Goal: Communication & Community: Answer question/provide support

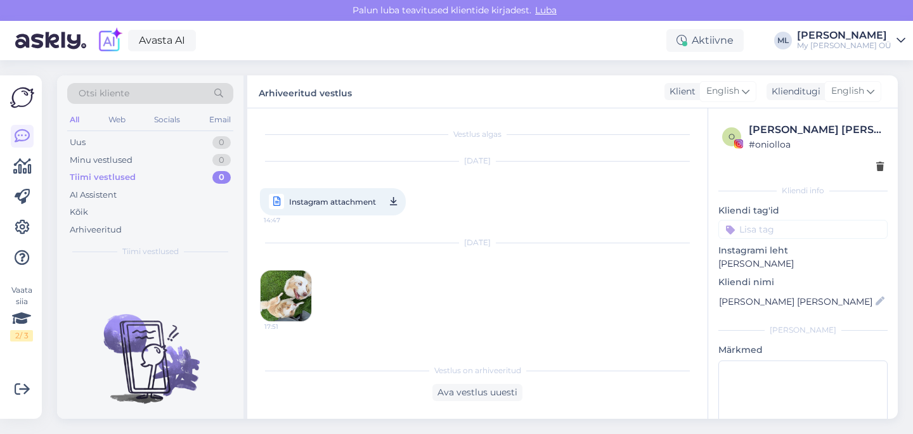
scroll to position [145, 0]
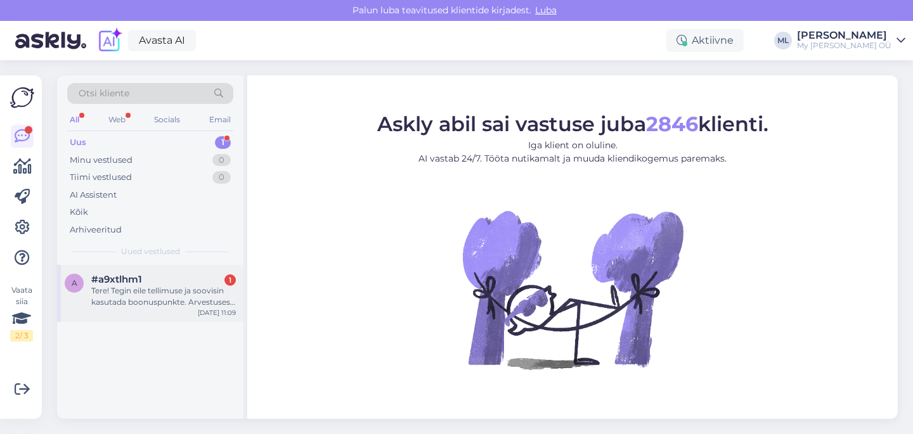
click at [108, 295] on div "Tere! Tegin eile tellimuse ja soovisin kasutada boonuspunkte. Arvestusest läksi…" at bounding box center [163, 296] width 145 height 23
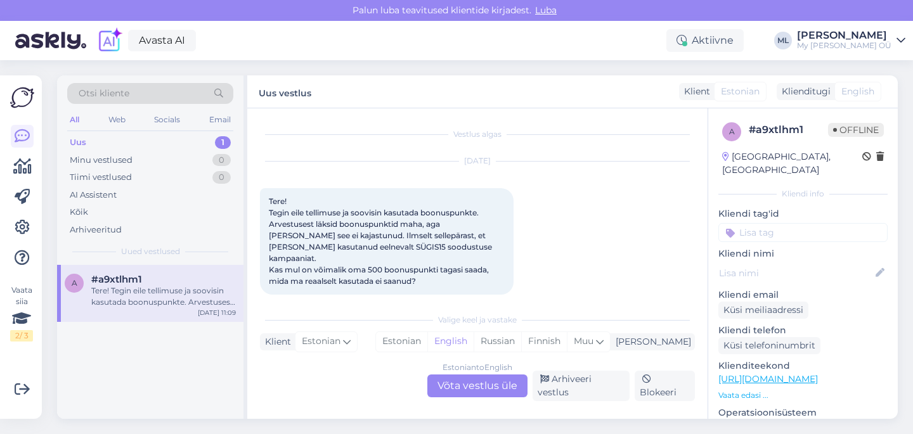
click at [470, 396] on div "Estonian to English Võta vestlus üle" at bounding box center [477, 386] width 100 height 23
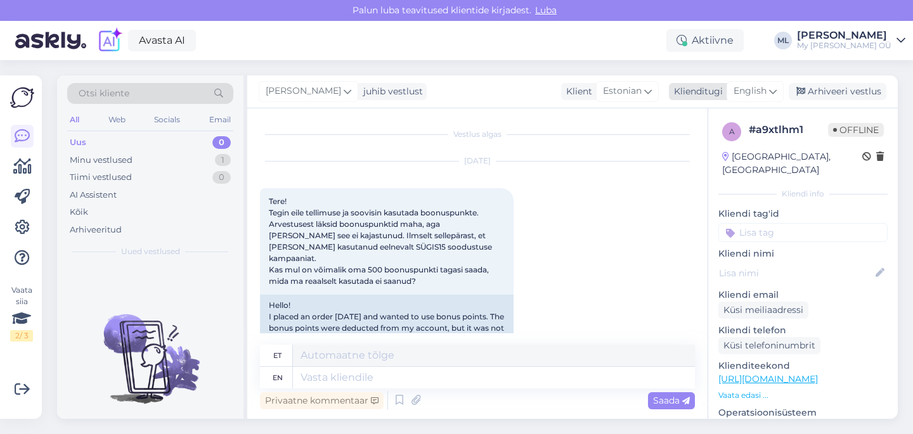
click at [750, 91] on span "English" at bounding box center [750, 91] width 33 height 14
type input "est"
click at [683, 150] on link "Estonian" at bounding box center [726, 148] width 139 height 20
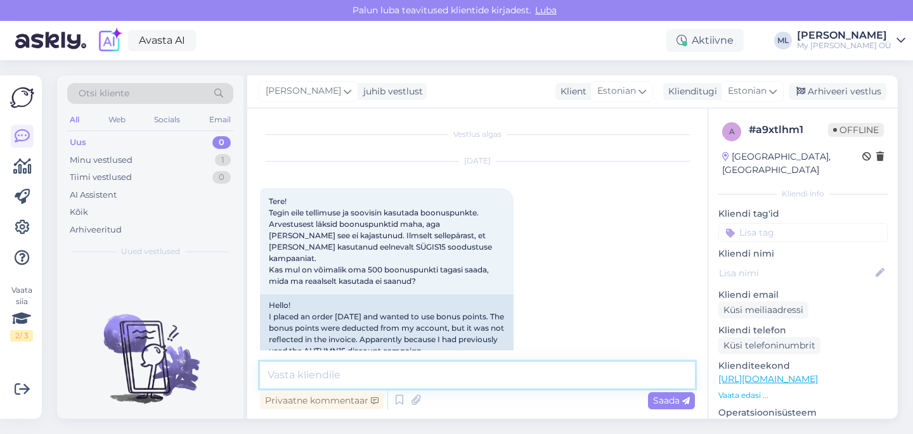
click at [310, 371] on textarea at bounding box center [477, 375] width 435 height 27
click at [296, 373] on textarea "Tere! 5 € kupong" at bounding box center [477, 375] width 435 height 27
click at [522, 373] on textarea "Tere! 500 punkti, mis on vahetatud 5 € kupong" at bounding box center [477, 375] width 435 height 27
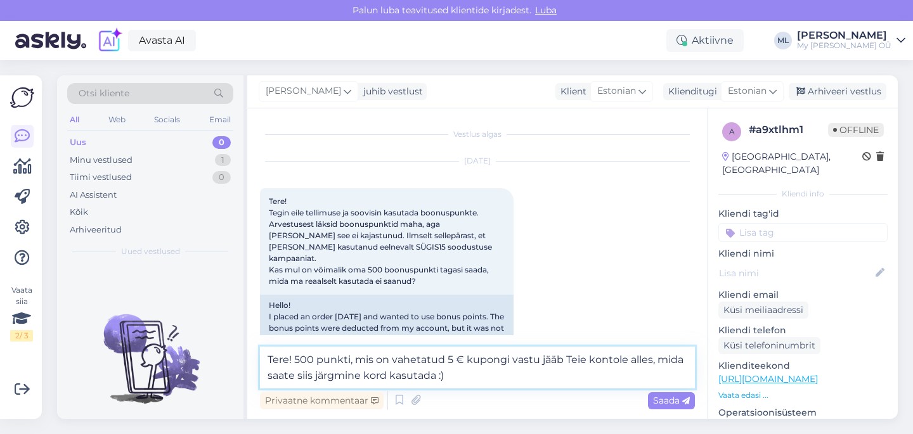
click at [294, 360] on textarea "Tere! 500 punkti, mis on vahetatud 5 € kupongi vastu jääb Teie kontole alles, m…" at bounding box center [477, 368] width 435 height 42
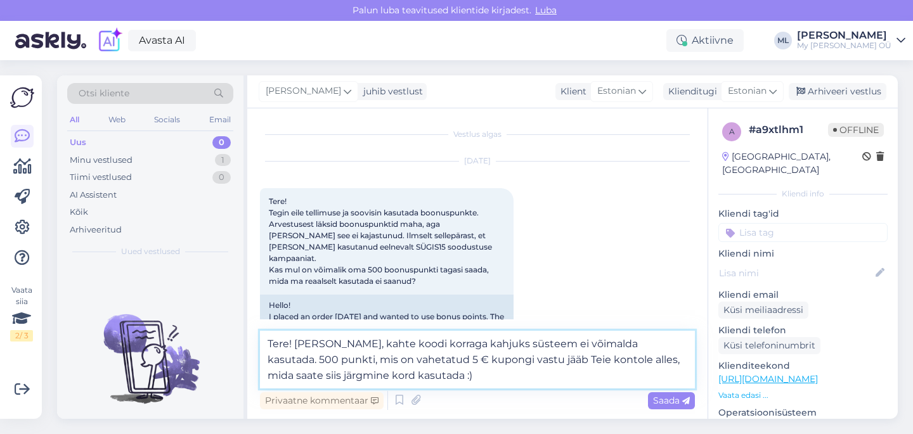
click at [439, 377] on textarea "Tere! Tõsi, kahte koodi korraga kahjuks süsteem ei võimalda kasutada. 500 punkt…" at bounding box center [477, 360] width 435 height 58
click at [564, 363] on textarea "Tere! Tõsi, kahte koodi korraga kahjuks süsteem ei võimalda kasutada. 500 punkt…" at bounding box center [477, 360] width 435 height 58
click at [526, 371] on textarea "Tere! Tõsi, kahte koodi korraga kahjuks süsteem ei võimalda kasutada. 500 punkt…" at bounding box center [477, 360] width 435 height 58
click at [522, 377] on textarea "Tere! Tõsi, kahte koodi korraga kahjuks süsteem ei võimalda kasutada. 500 punkt…" at bounding box center [477, 360] width 435 height 58
type textarea "Tere! Tõsi, kahte koodi korraga kahjuks süsteem ei võimalda kasutada. 500 punkt…"
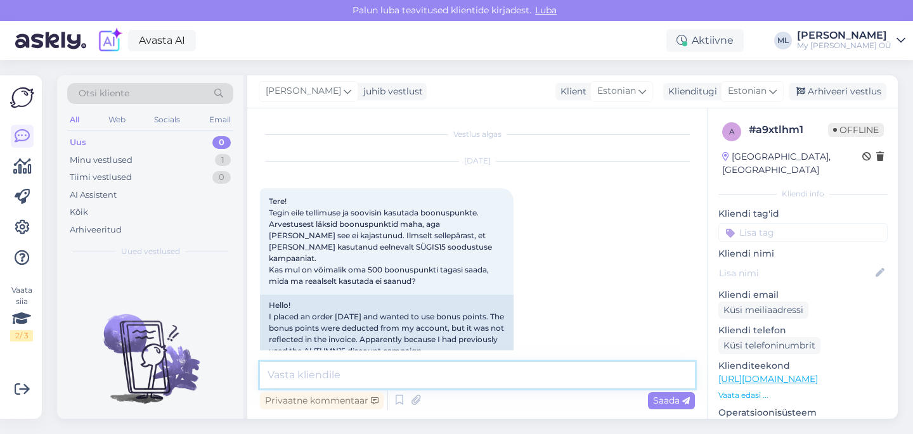
scroll to position [126, 0]
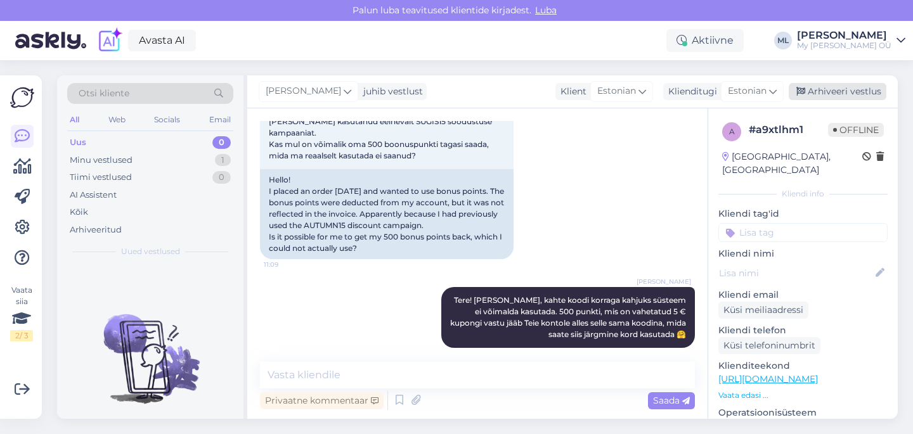
click at [832, 93] on div "Arhiveeri vestlus" at bounding box center [838, 91] width 98 height 17
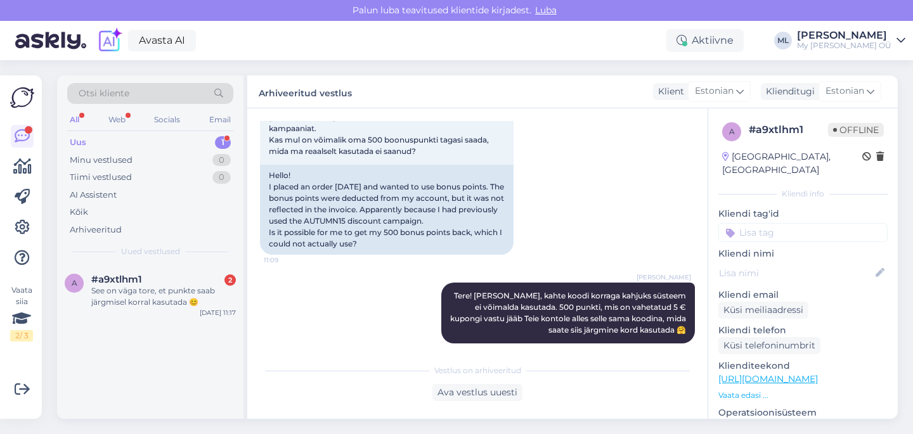
scroll to position [239, 0]
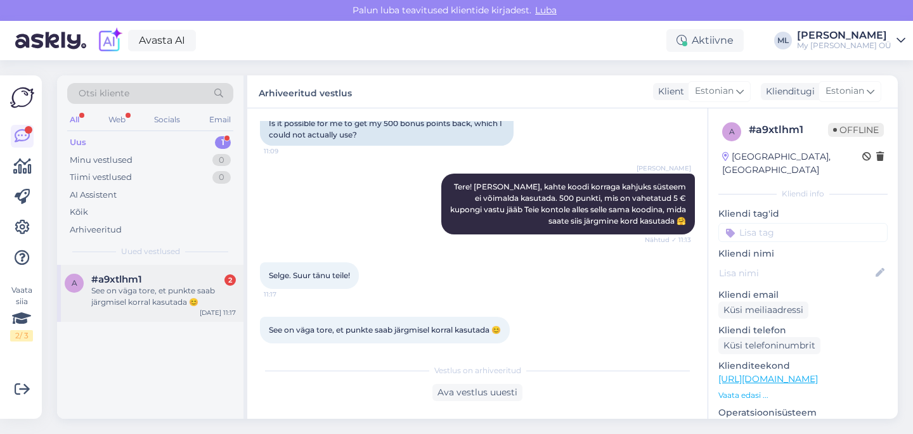
click at [137, 307] on div "See on väga tore, et punkte saab järgmisel korral kasutada 😊" at bounding box center [163, 296] width 145 height 23
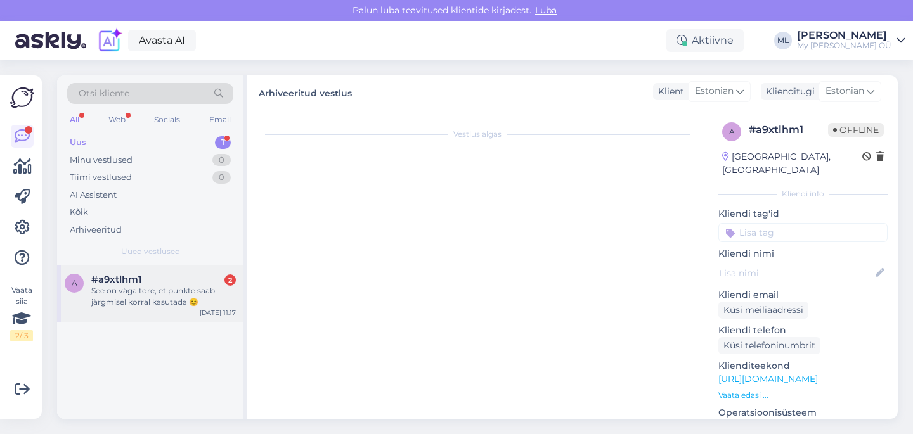
scroll to position [282, 0]
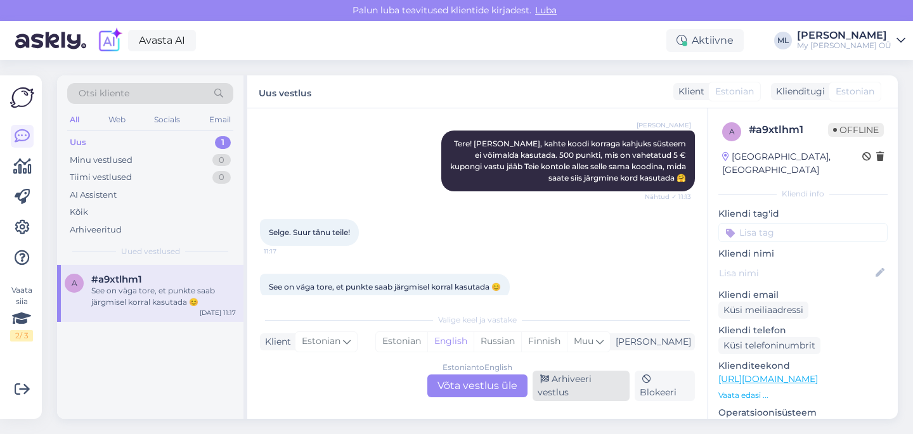
click at [569, 391] on div "Arhiveeri vestlus" at bounding box center [581, 386] width 97 height 30
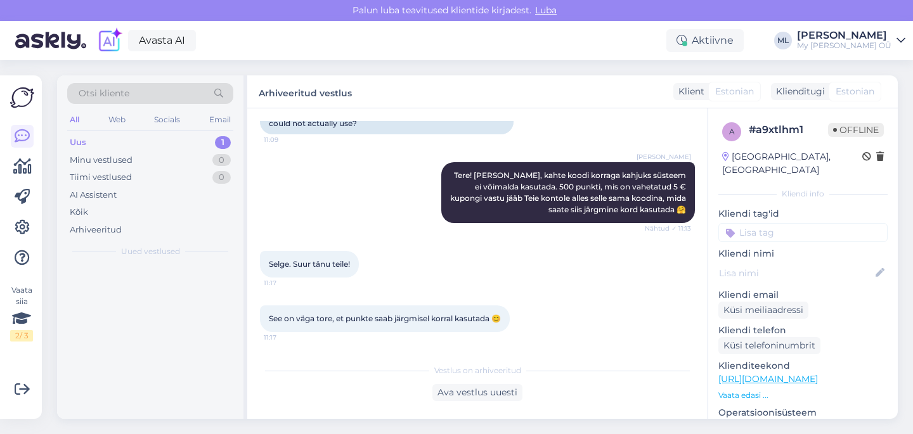
scroll to position [239, 0]
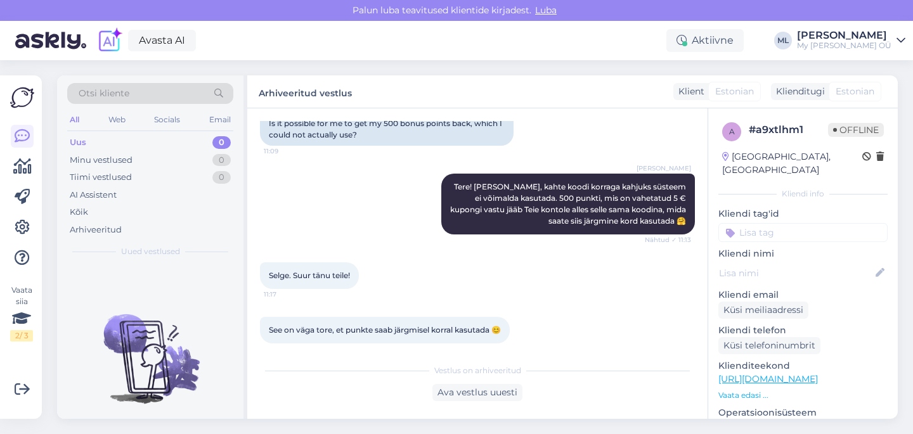
click at [101, 146] on div "Uus 0" at bounding box center [150, 143] width 166 height 18
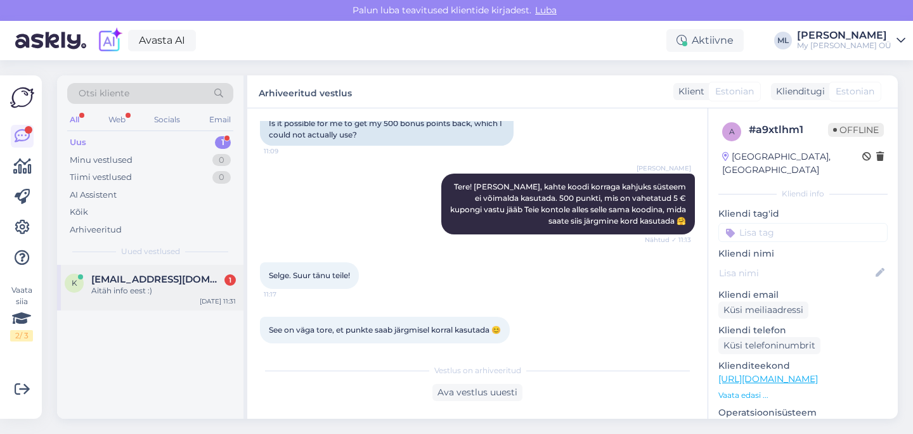
click at [152, 268] on div "k kerttu.manniste@gmail.com 1 Aitäh info eest :) Oct 10 11:31" at bounding box center [150, 288] width 186 height 46
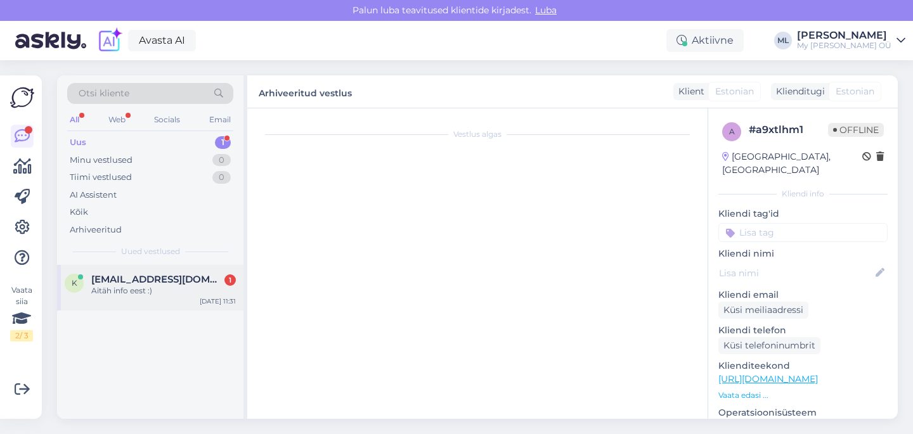
click at [153, 290] on div "Aitäh info eest :)" at bounding box center [163, 290] width 145 height 11
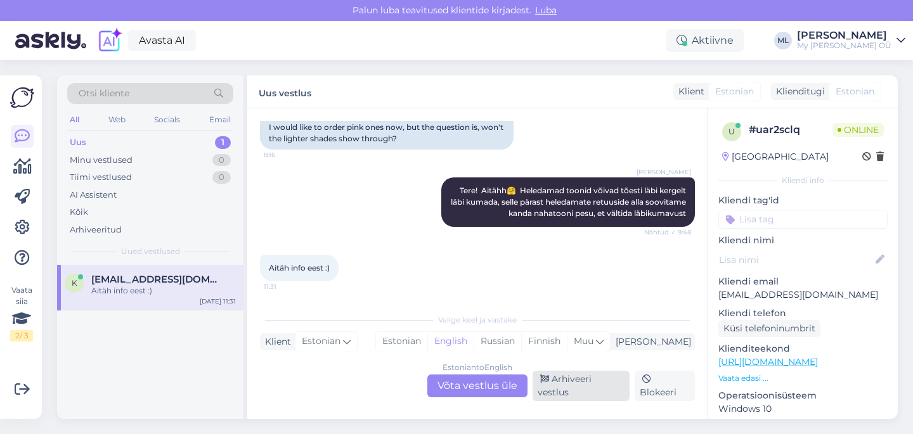
click at [564, 391] on div "Arhiveeri vestlus" at bounding box center [581, 386] width 97 height 30
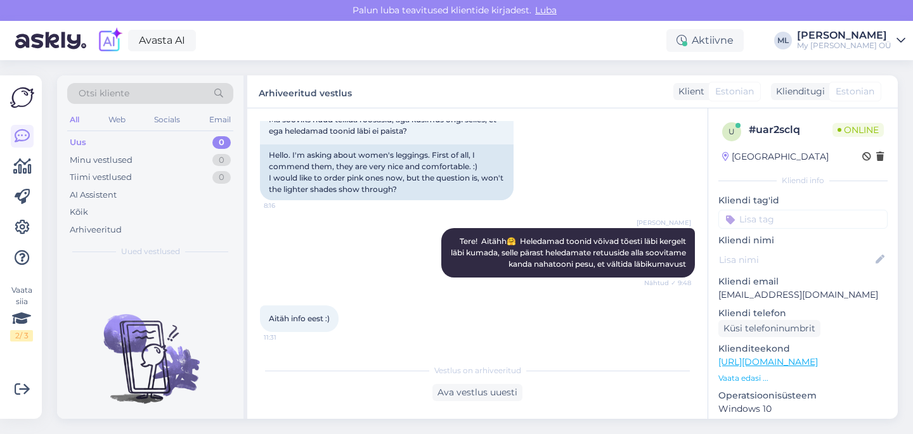
click at [131, 144] on div "Uus 0" at bounding box center [150, 143] width 166 height 18
